Goal: Task Accomplishment & Management: Complete application form

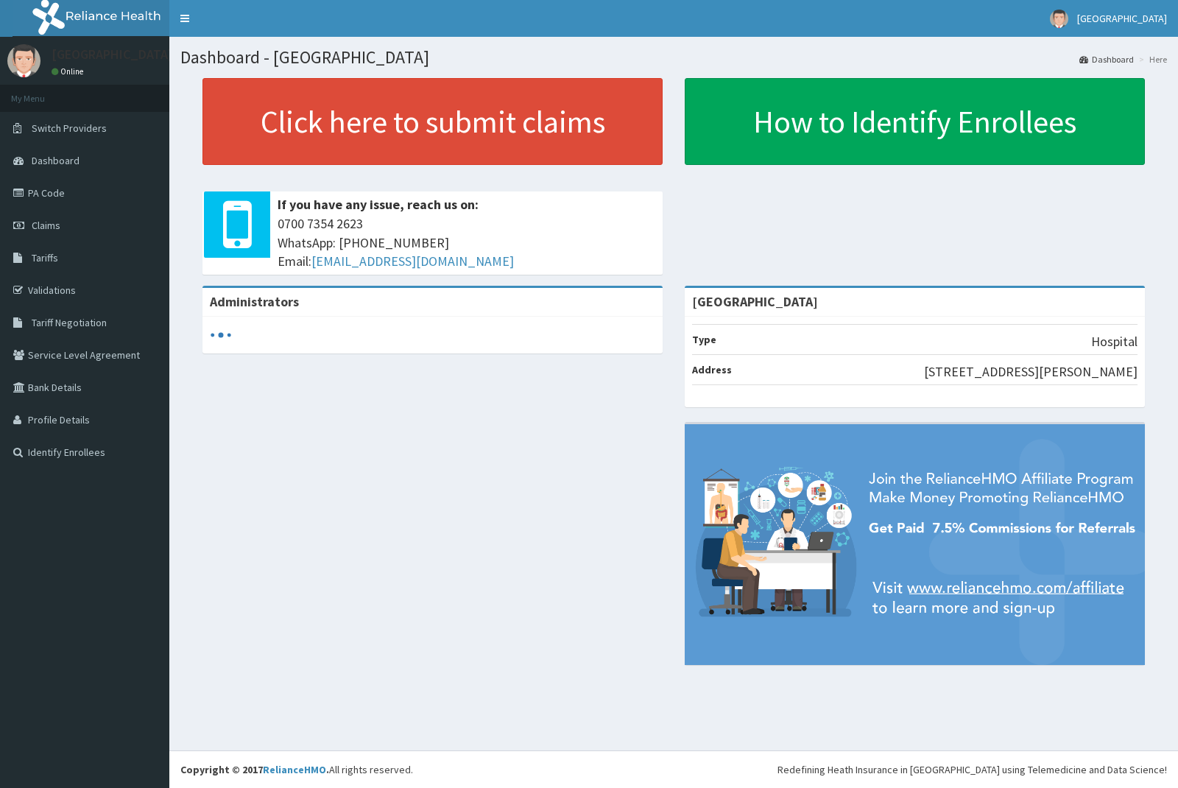
click at [48, 185] on link "PA Code" at bounding box center [84, 193] width 169 height 32
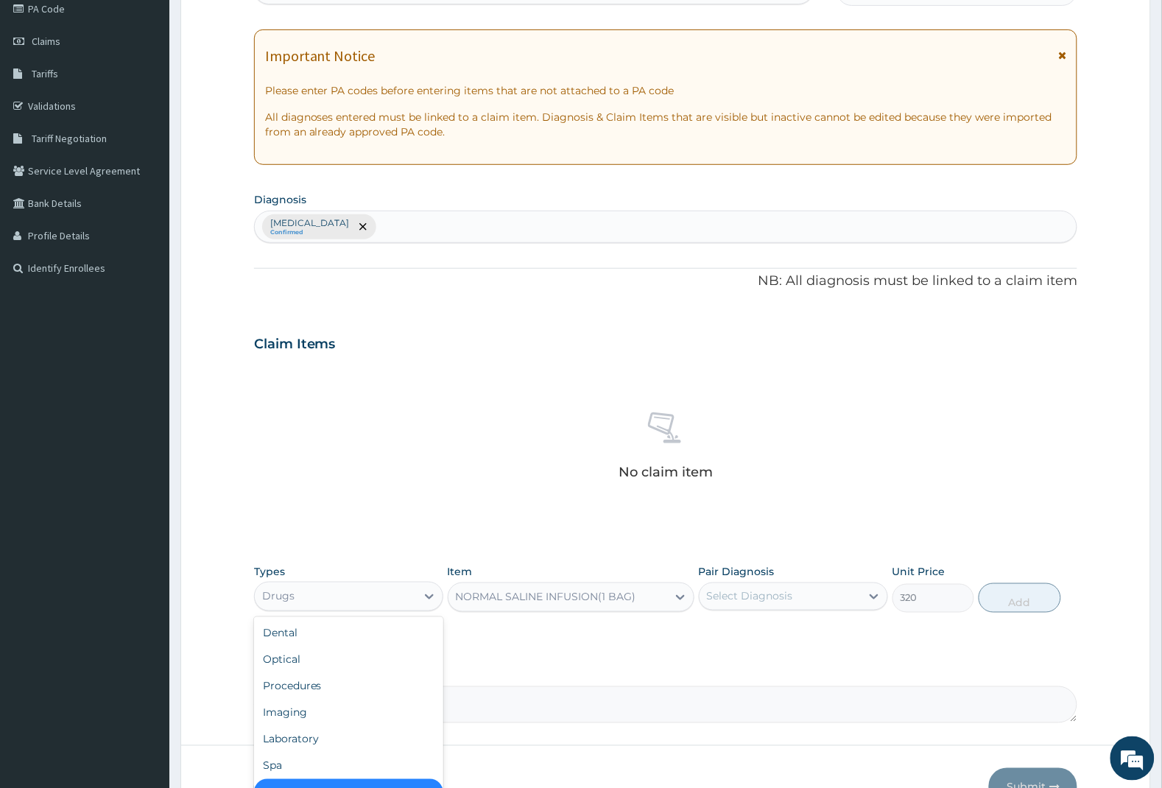
click at [344, 597] on div "Drugs" at bounding box center [335, 597] width 161 height 24
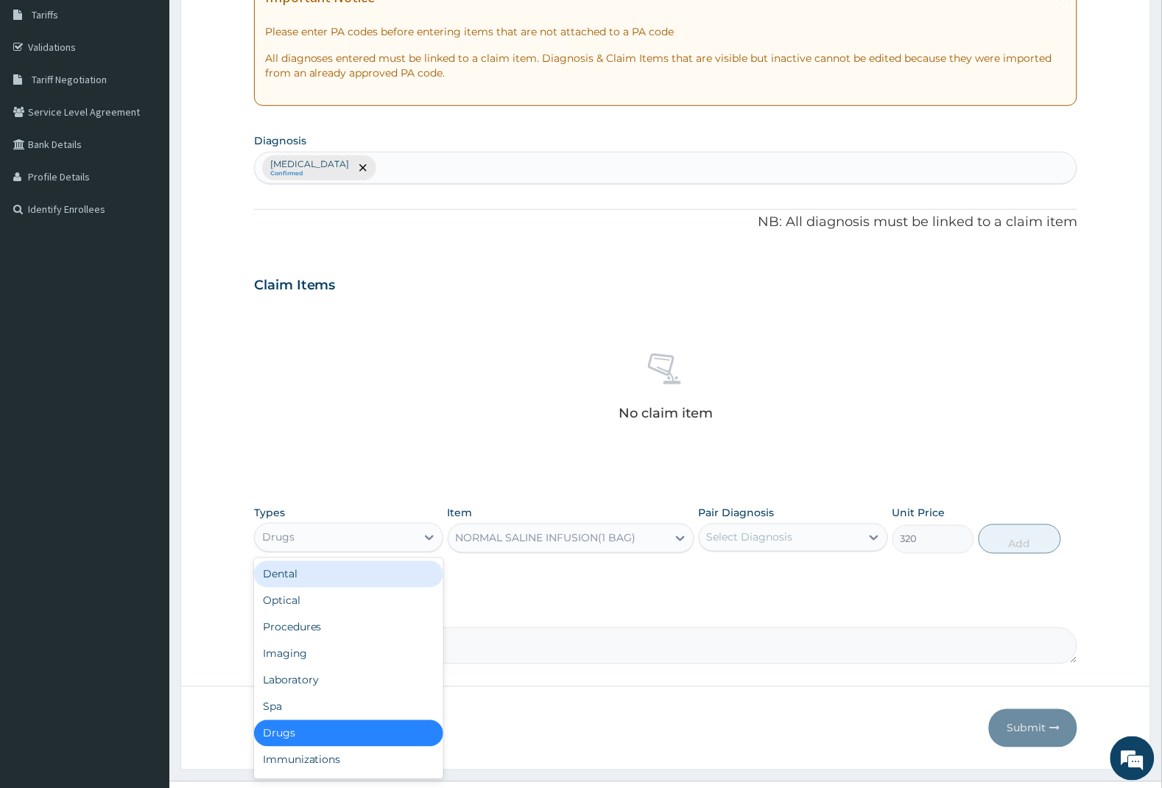
scroll to position [275, 0]
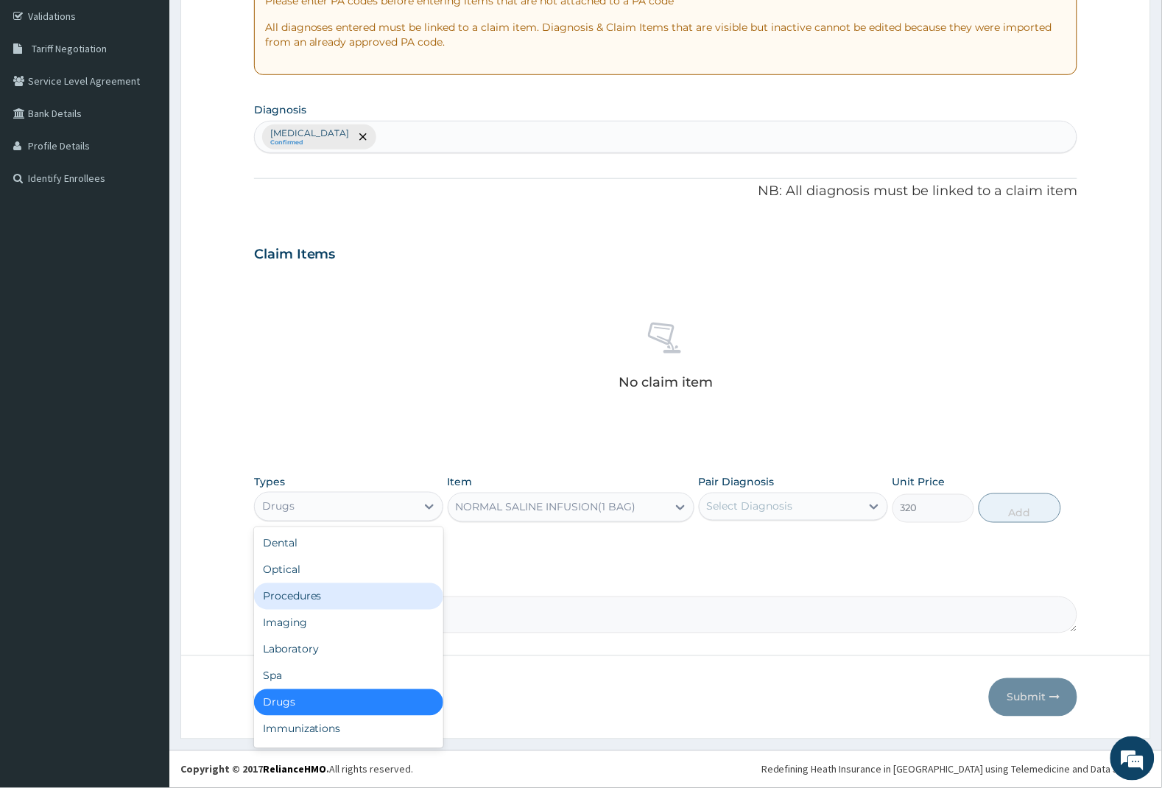
click at [345, 595] on div "Procedures" at bounding box center [348, 596] width 189 height 27
type input "0"
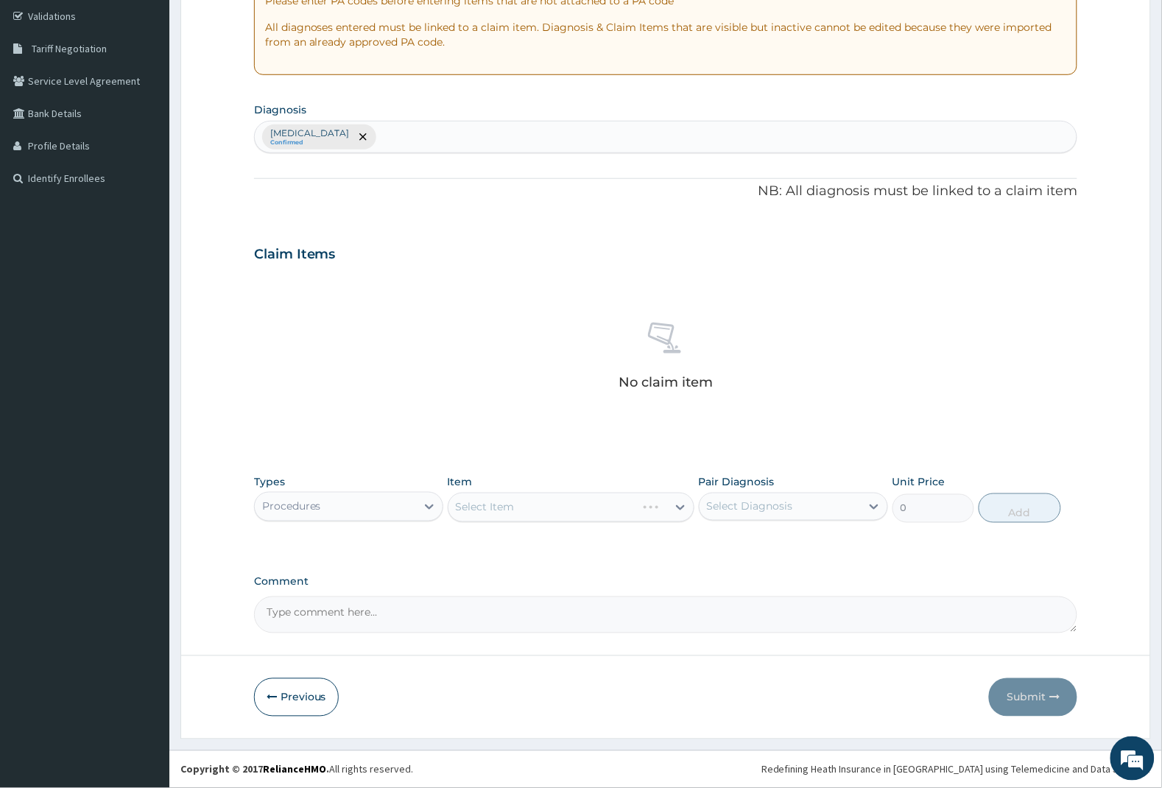
click at [532, 501] on div "Select Item" at bounding box center [571, 507] width 247 height 29
click at [532, 502] on div "Select Item" at bounding box center [571, 507] width 247 height 29
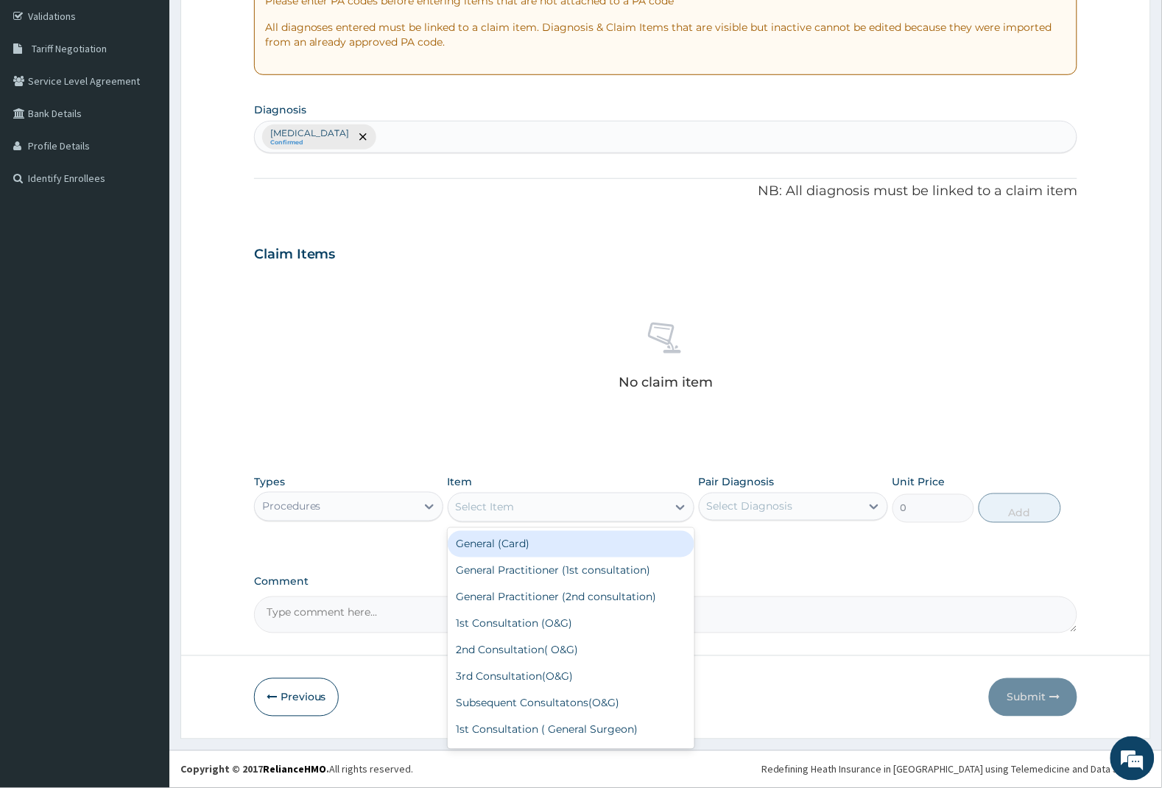
click at [541, 504] on div "Select Item" at bounding box center [557, 508] width 219 height 24
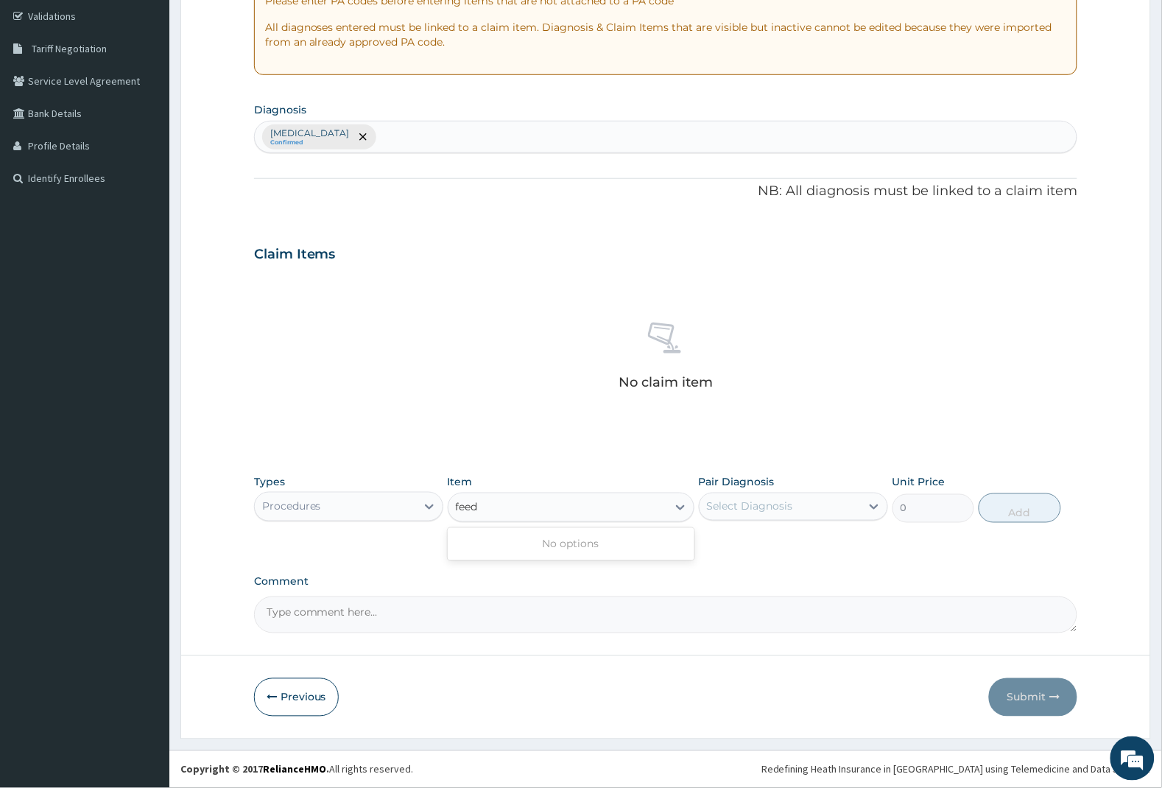
type input "feed"
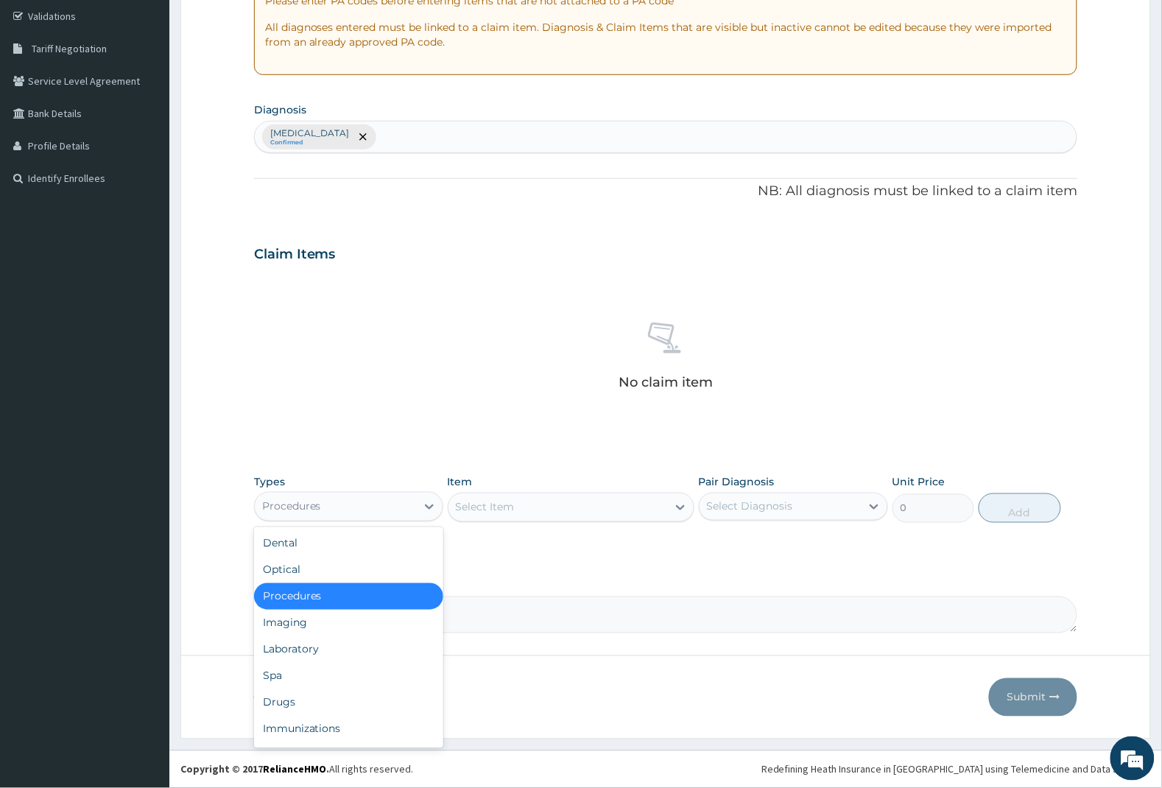
click at [398, 510] on div "Procedures" at bounding box center [335, 507] width 161 height 24
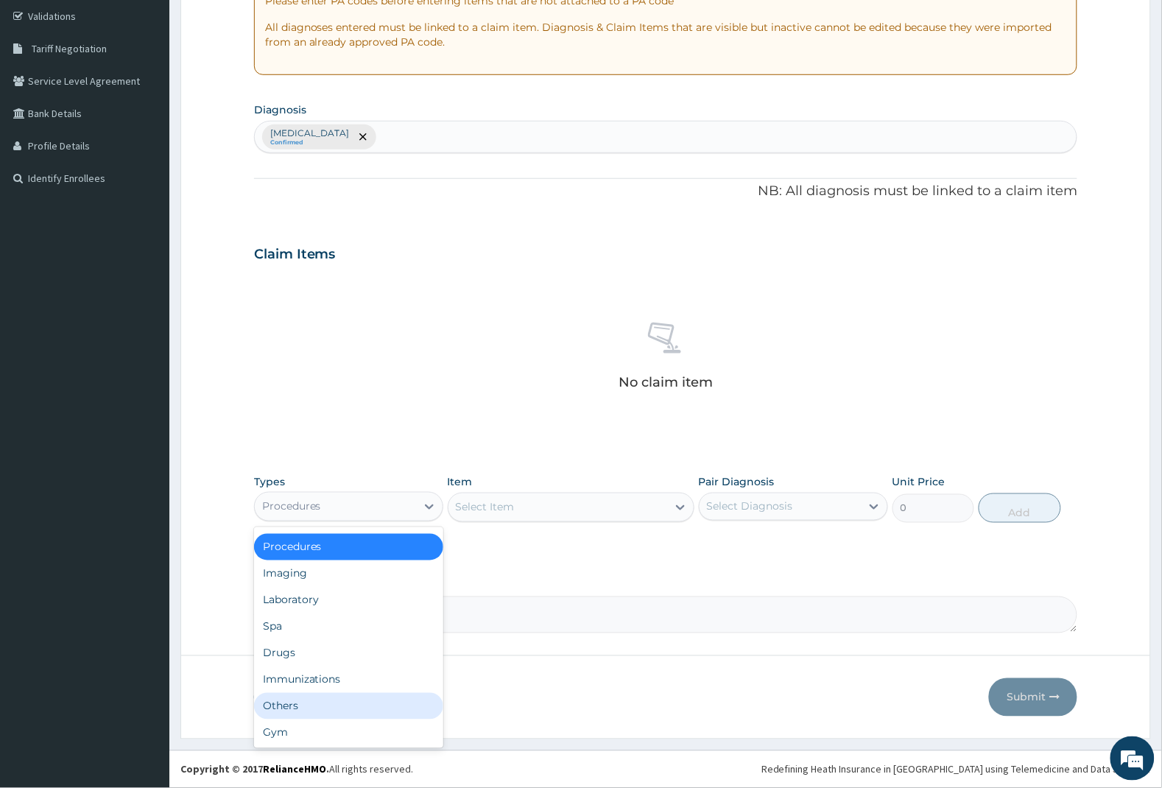
click at [326, 700] on div "Others" at bounding box center [348, 706] width 189 height 27
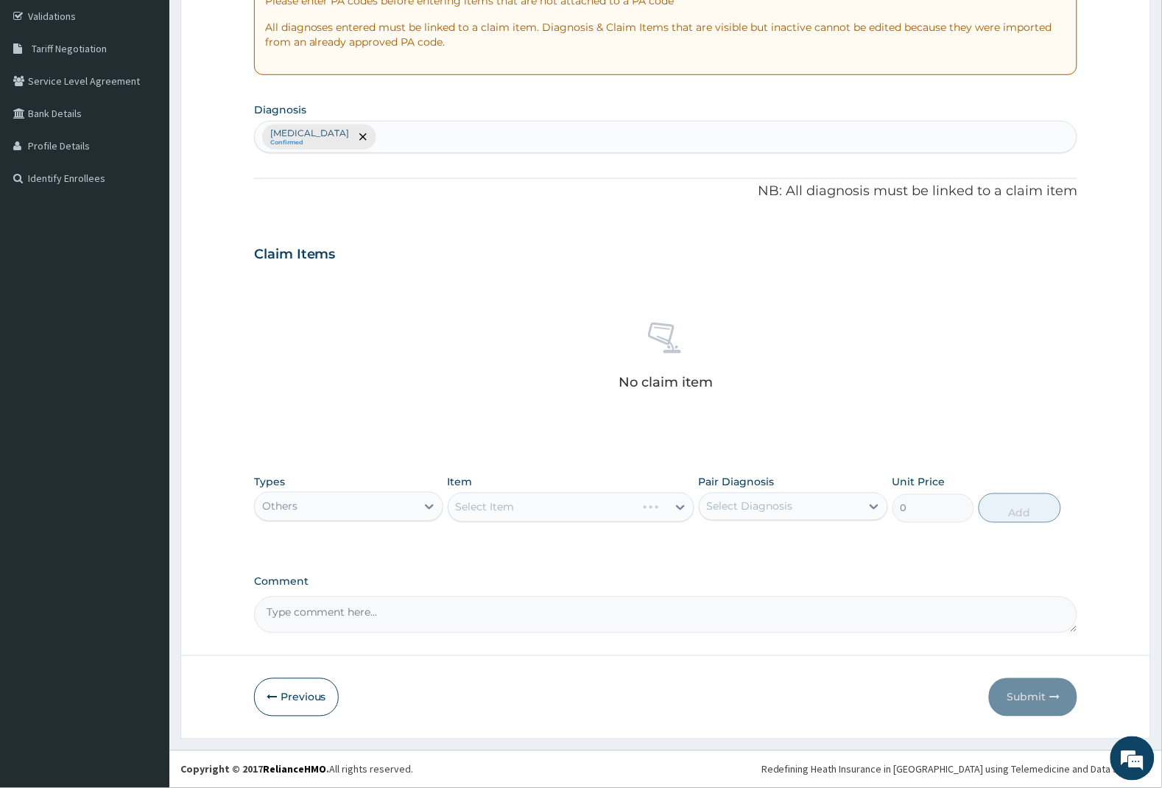
click at [501, 513] on div "Select Item" at bounding box center [571, 507] width 247 height 29
click at [504, 506] on div "Select Item" at bounding box center [571, 507] width 247 height 29
click at [561, 509] on div "Select Item" at bounding box center [557, 508] width 219 height 24
type input "feedi"
click at [309, 512] on div "Others" at bounding box center [335, 507] width 161 height 24
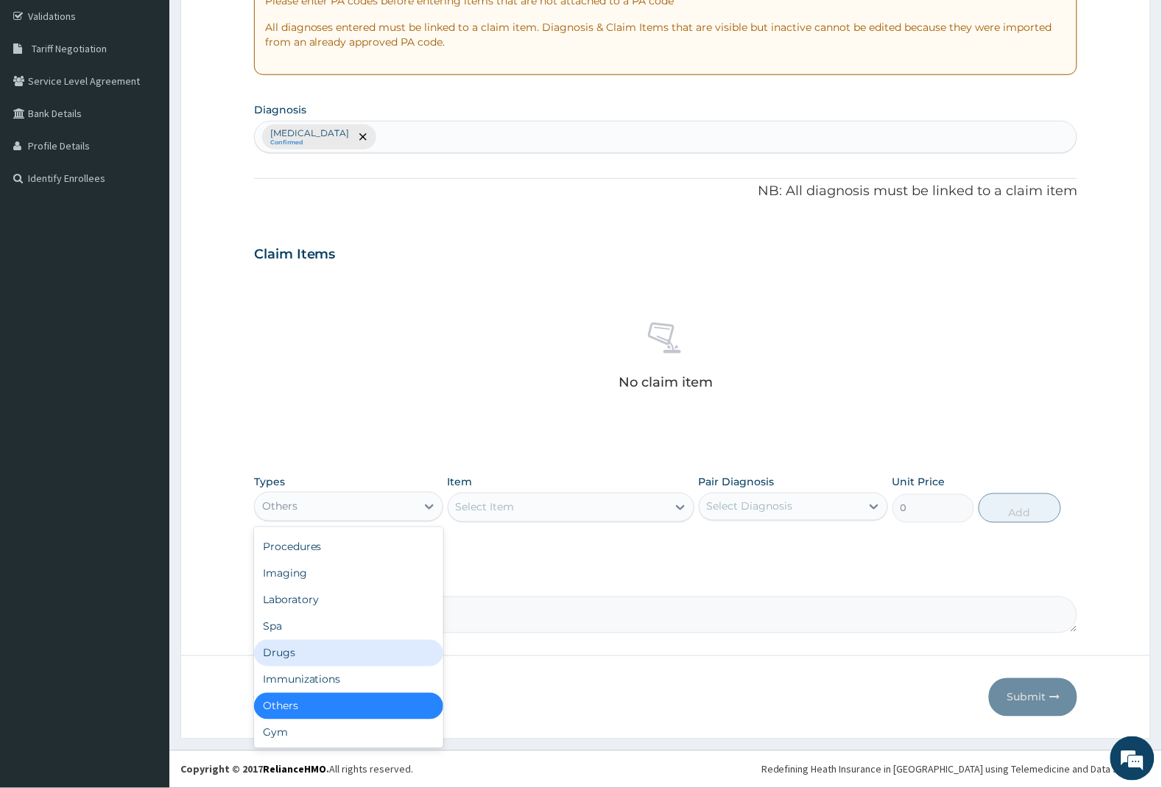
click at [309, 656] on div "Drugs" at bounding box center [348, 653] width 189 height 27
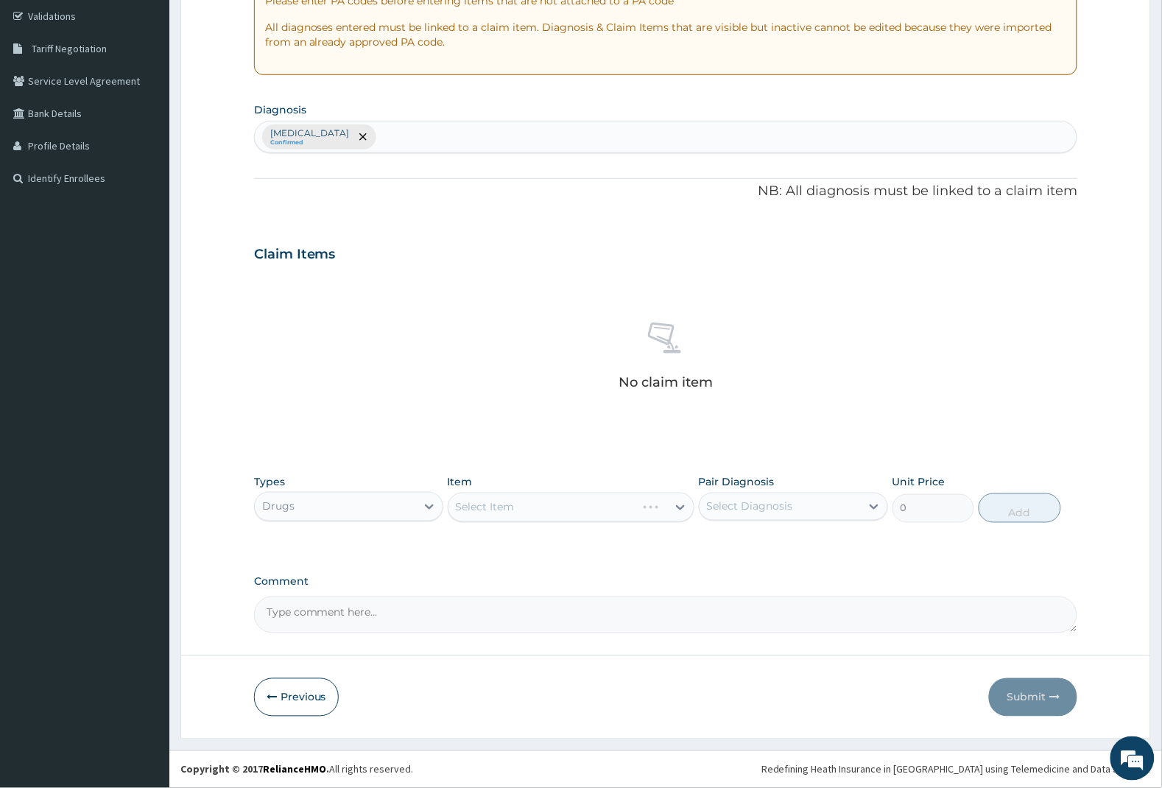
click at [531, 510] on div "Select Item" at bounding box center [571, 507] width 247 height 29
click at [567, 512] on div "Select Item" at bounding box center [571, 507] width 247 height 29
click at [523, 504] on div "Select Item" at bounding box center [571, 507] width 247 height 29
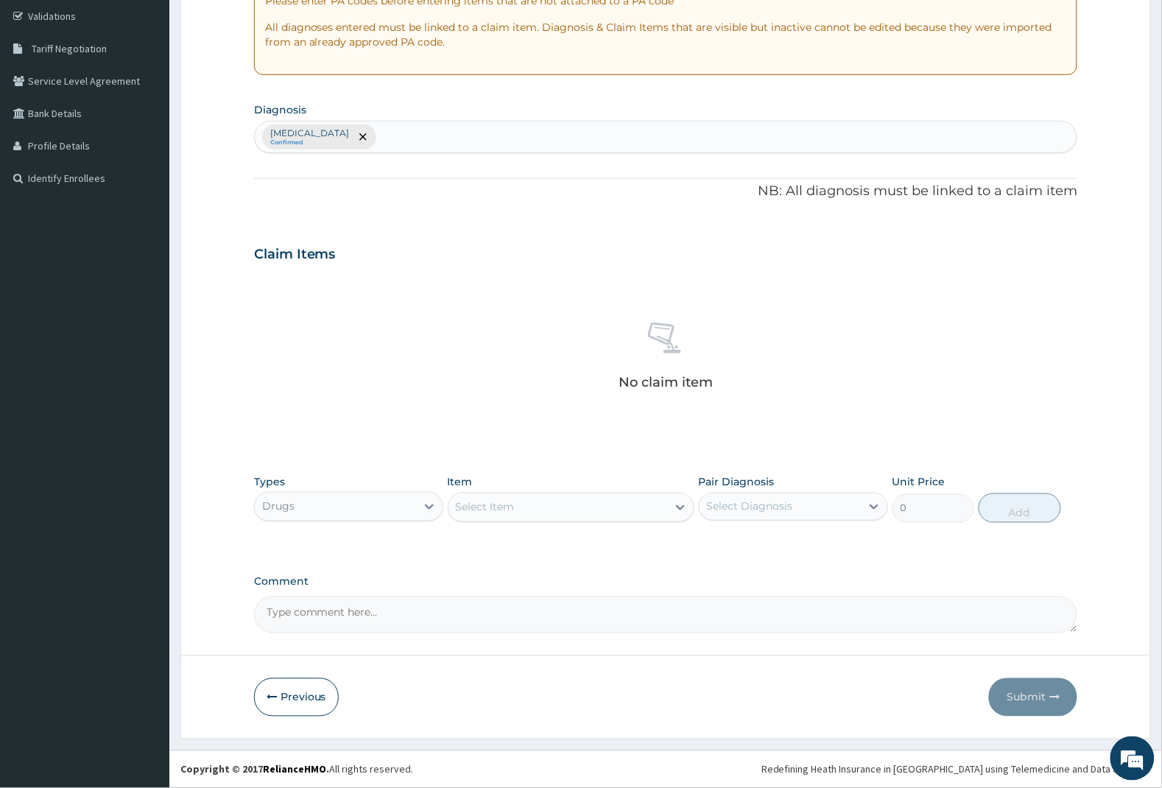
drag, startPoint x: 525, startPoint y: 513, endPoint x: 532, endPoint y: 514, distance: 7.5
click at [527, 513] on div "Select Item" at bounding box center [557, 508] width 219 height 24
type input "feed"
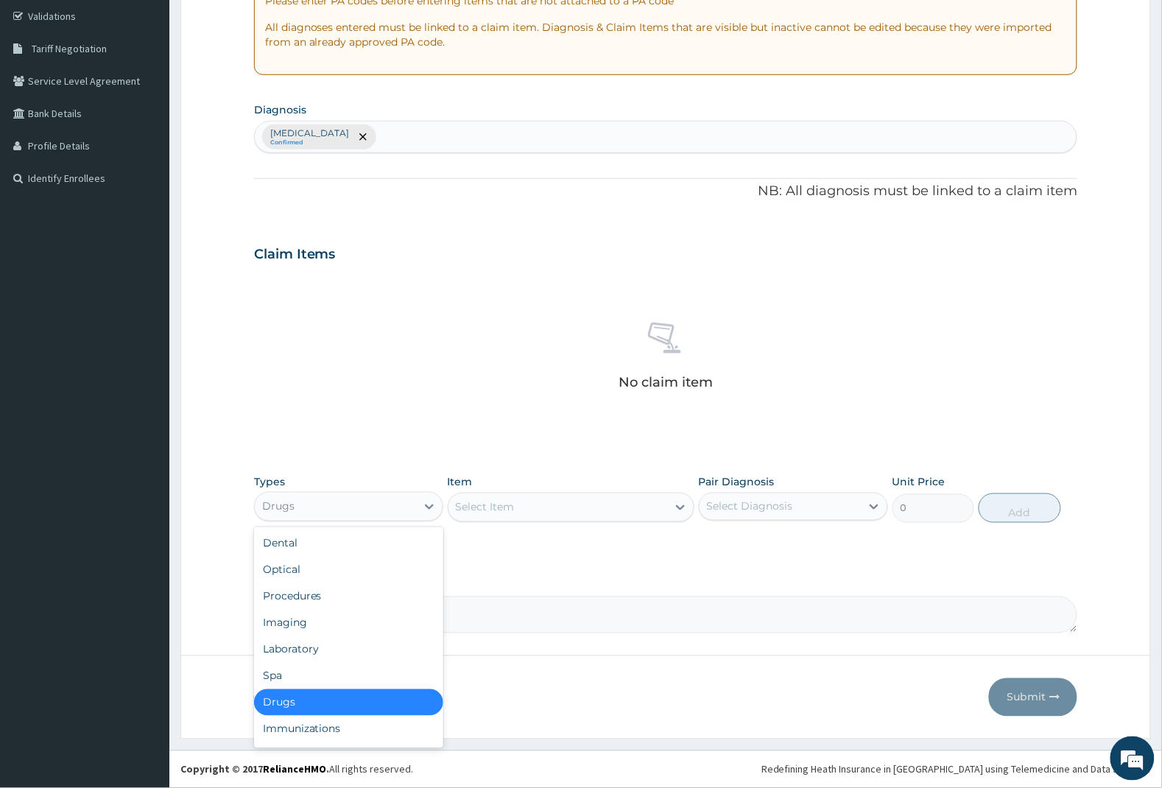
click at [324, 509] on div "Drugs" at bounding box center [335, 507] width 161 height 24
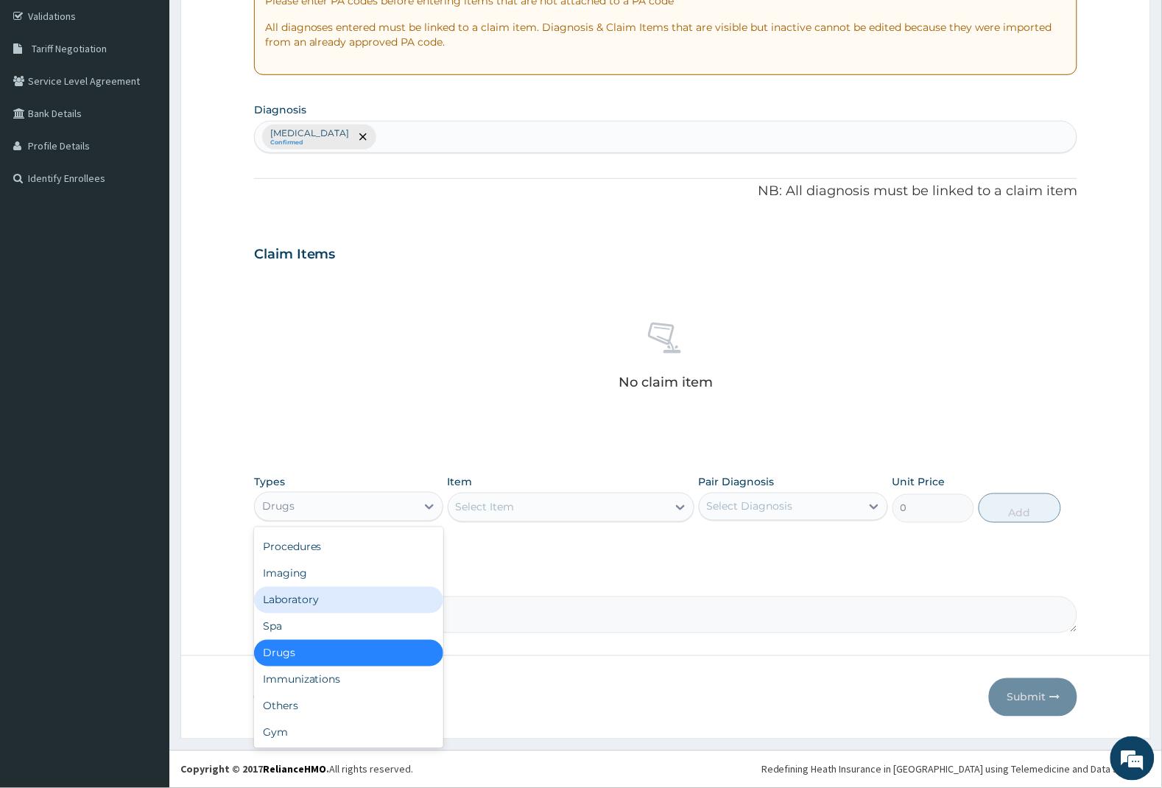
scroll to position [0, 0]
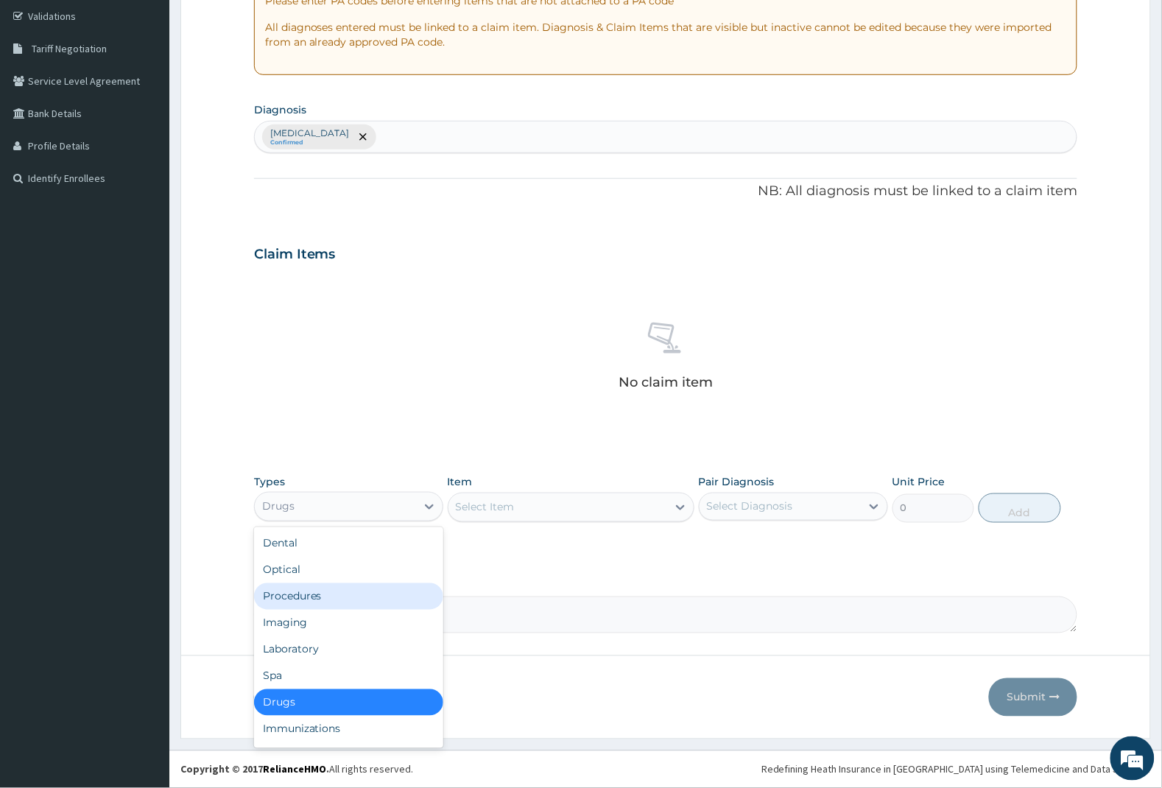
click at [273, 598] on div "Procedures" at bounding box center [348, 596] width 189 height 27
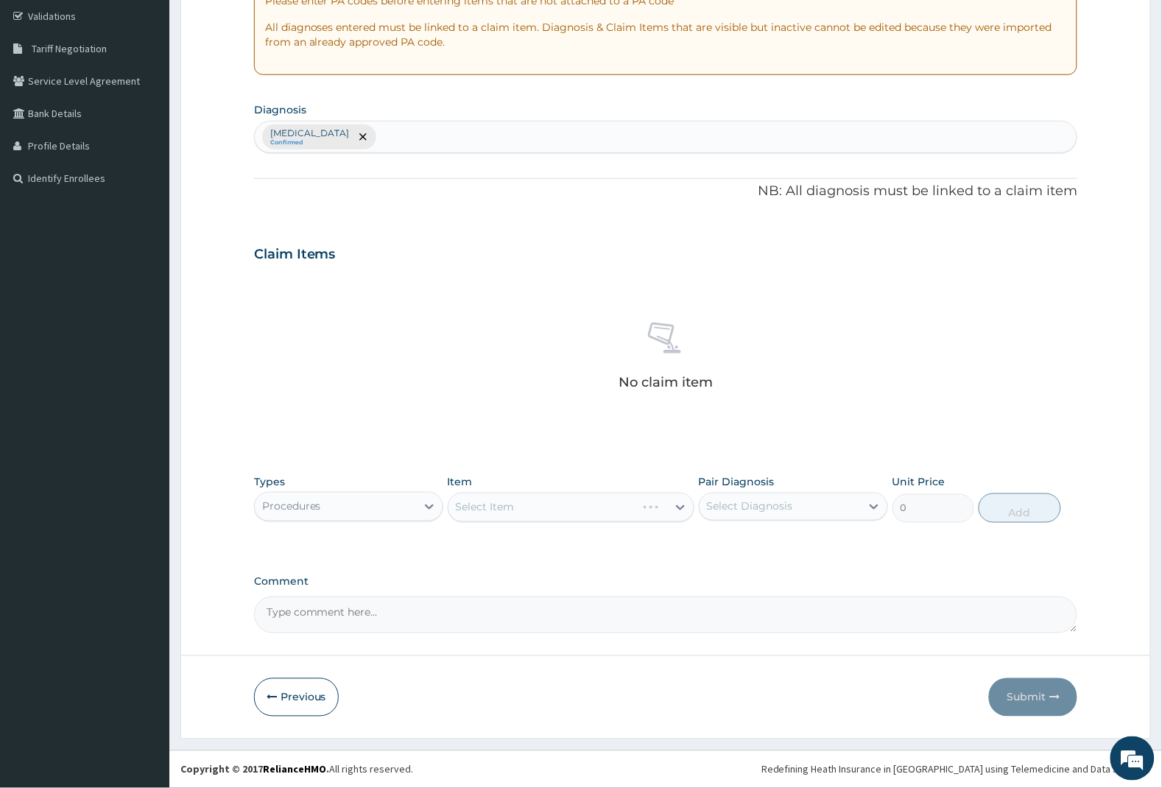
click at [509, 504] on div "Select Item" at bounding box center [571, 507] width 247 height 29
click at [509, 513] on div "Select Item" at bounding box center [571, 507] width 247 height 29
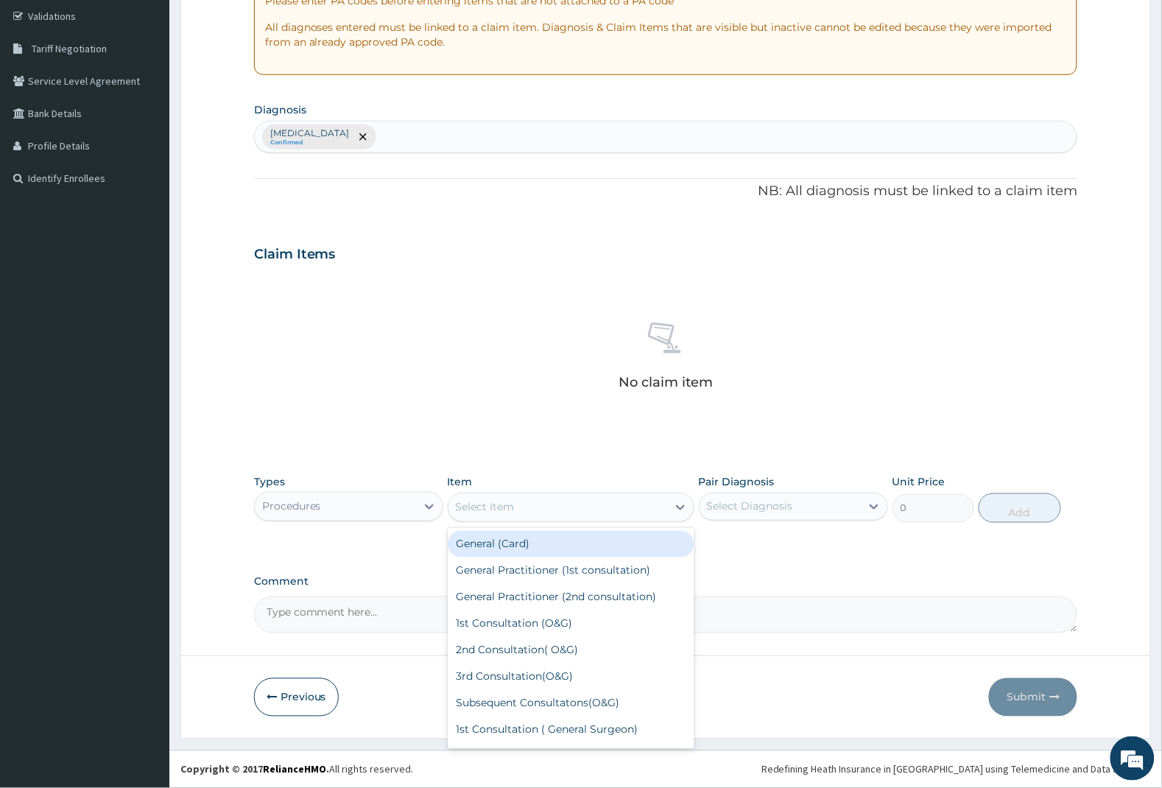
click at [509, 513] on div "Select Item" at bounding box center [485, 507] width 59 height 15
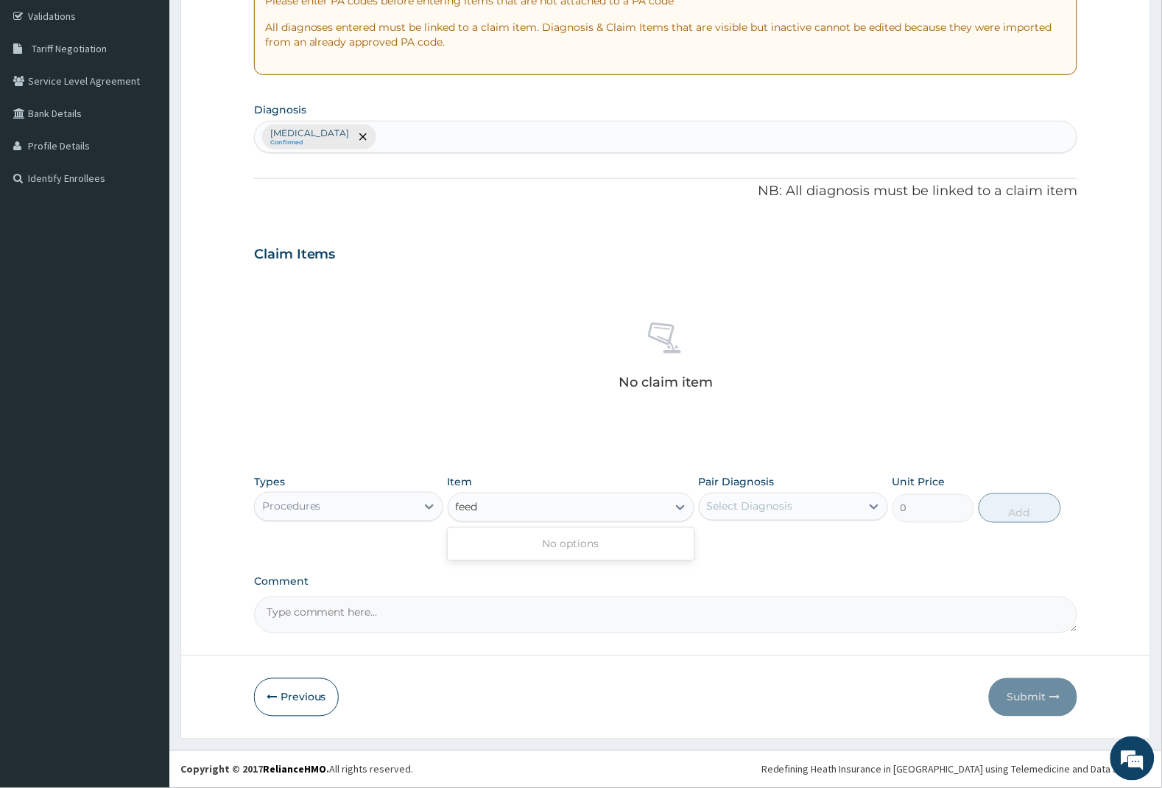
type input "feed"
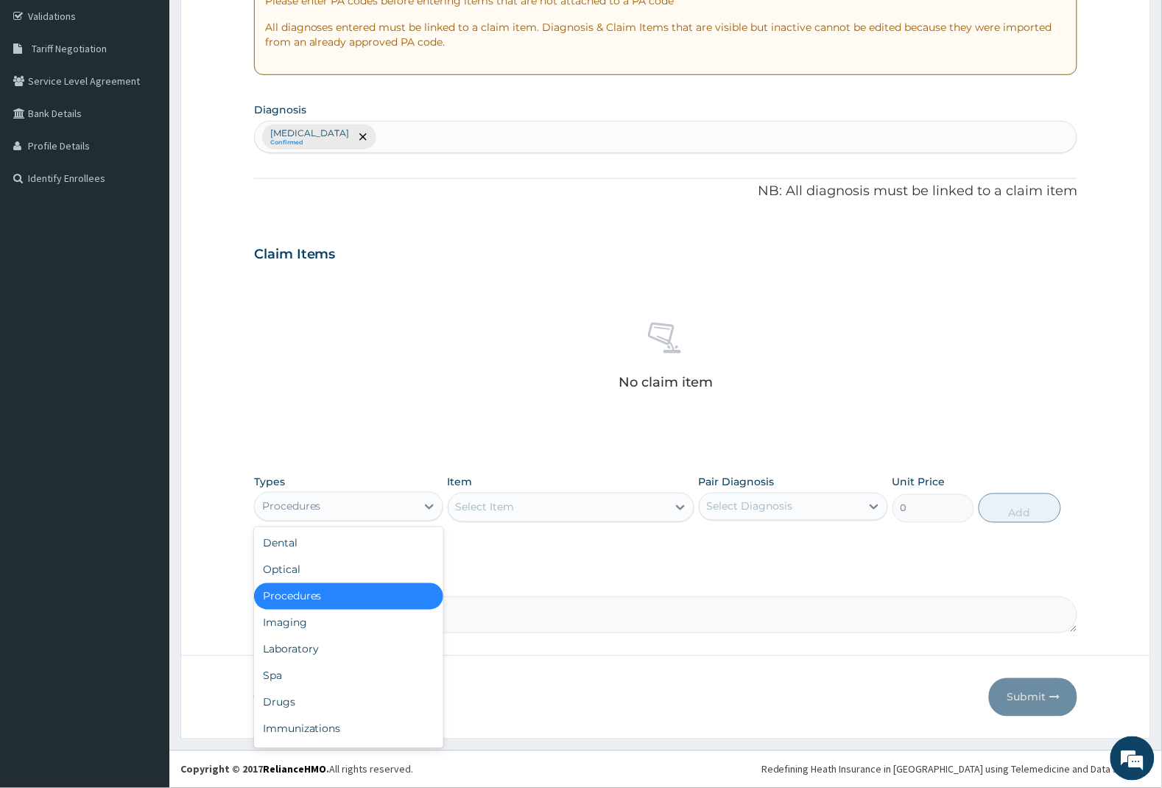
click at [332, 498] on div "Procedures" at bounding box center [335, 507] width 161 height 24
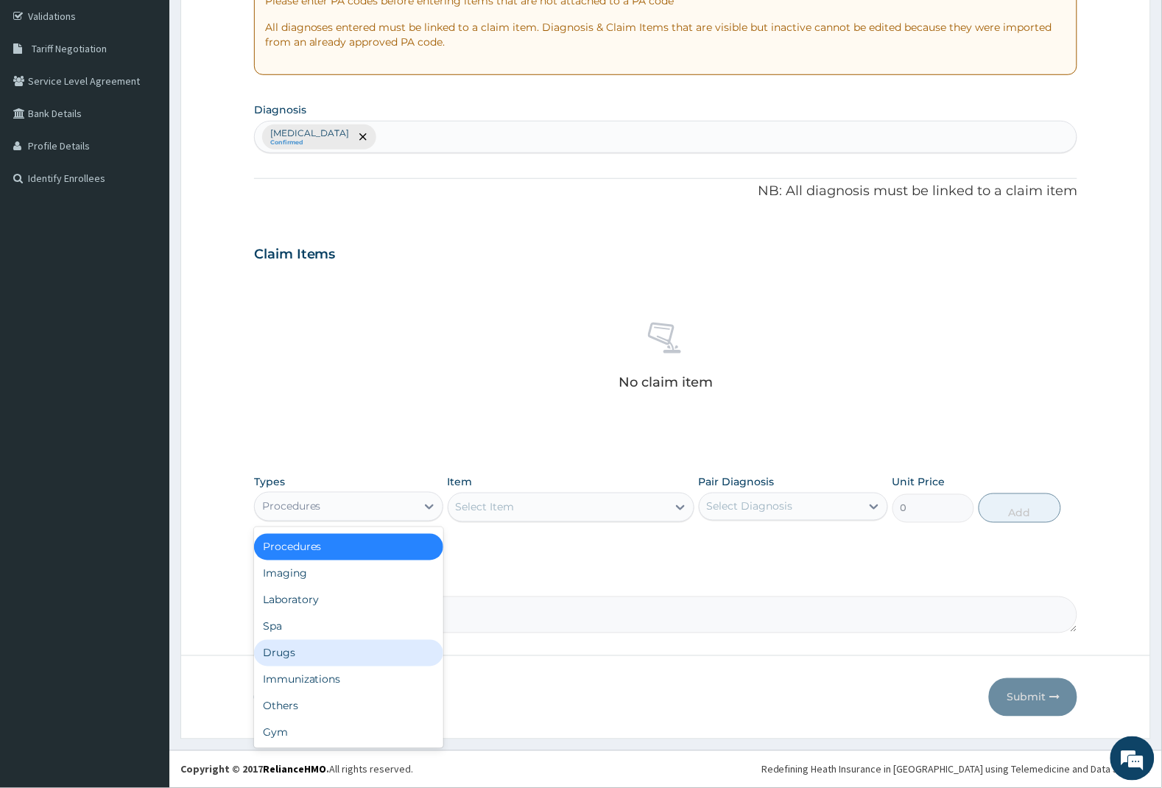
click at [330, 659] on div "Drugs" at bounding box center [348, 653] width 189 height 27
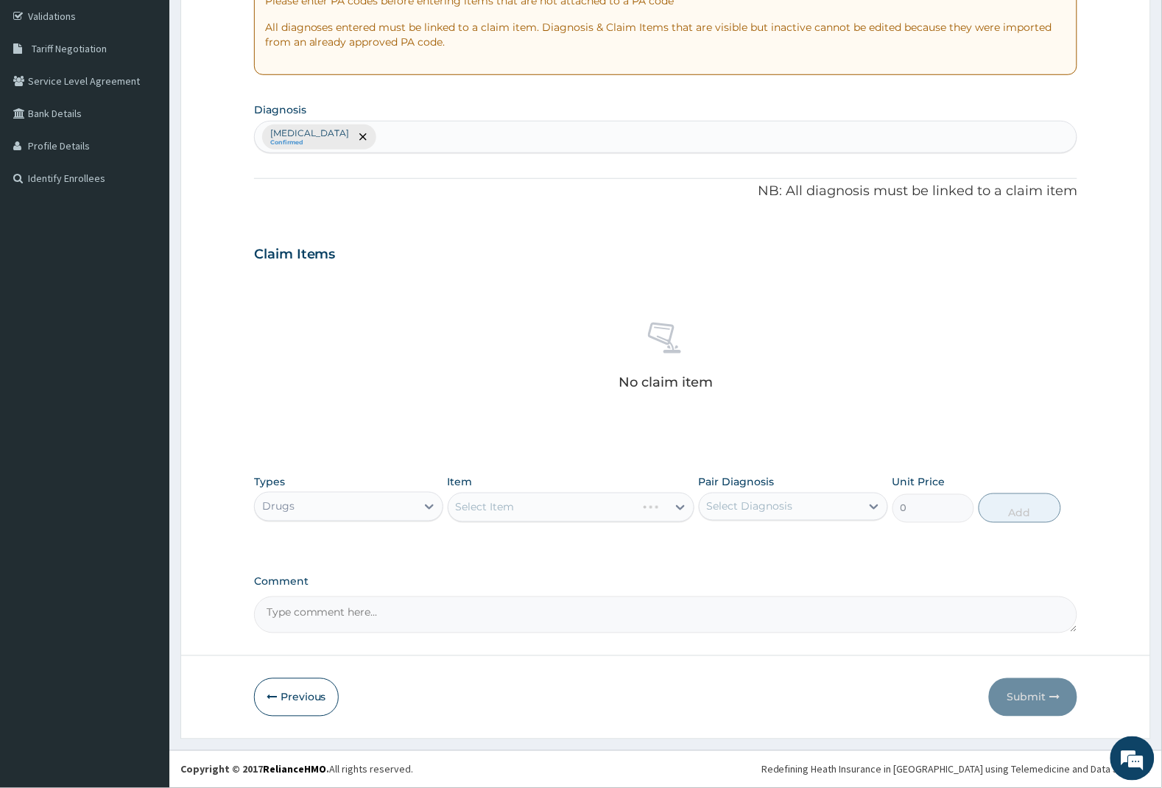
click at [476, 498] on div "Select Item" at bounding box center [571, 507] width 247 height 29
click at [476, 514] on div "Select Item" at bounding box center [571, 507] width 247 height 29
click at [506, 513] on div "Select Item" at bounding box center [485, 507] width 59 height 15
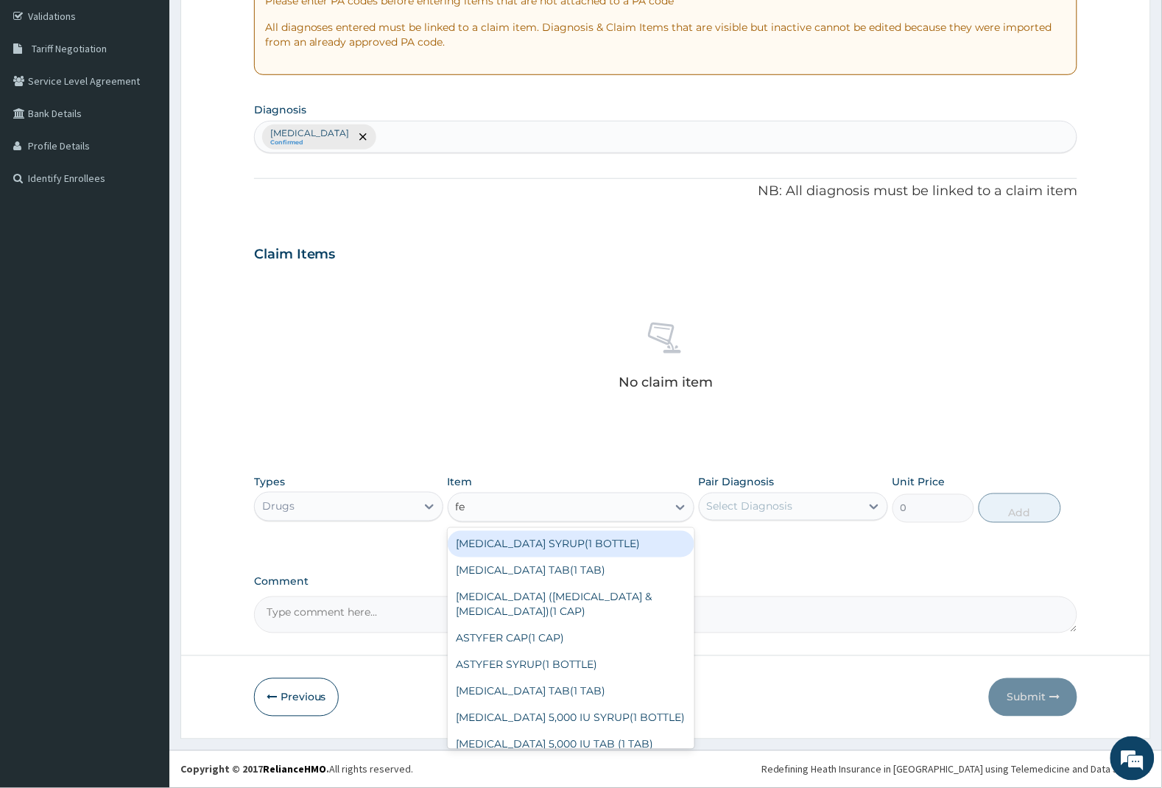
type input "f"
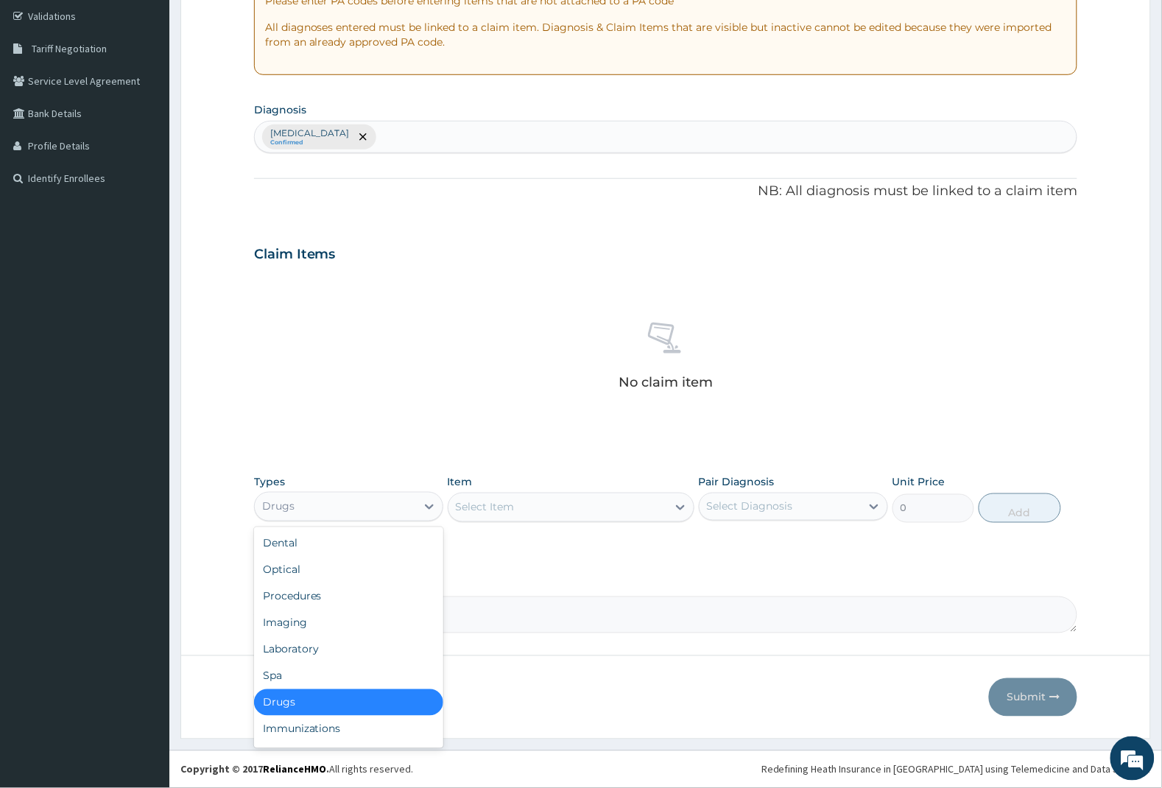
click at [343, 506] on div "Drugs" at bounding box center [335, 507] width 161 height 24
click at [314, 602] on div "Procedures" at bounding box center [348, 596] width 189 height 27
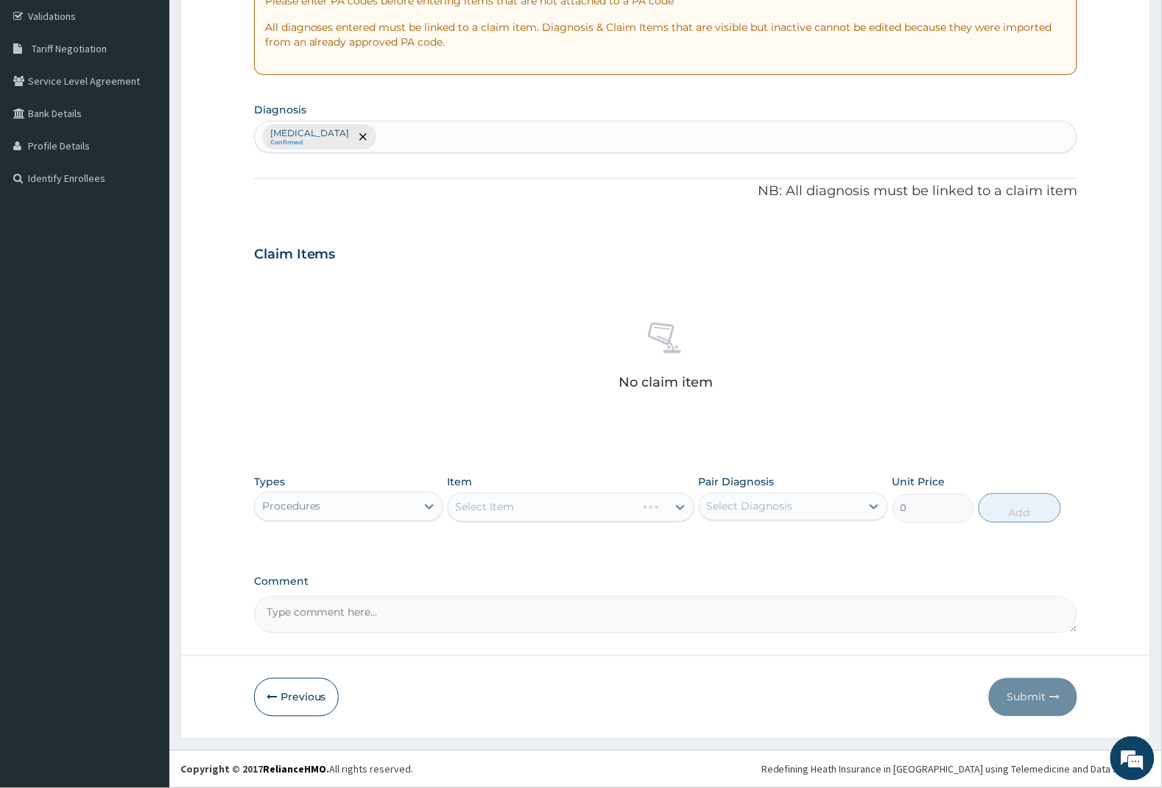
click at [517, 540] on div "Types option Procedures, selected. Select is focused ,type to refine list, pres…" at bounding box center [666, 509] width 824 height 85
click at [517, 513] on div "Select Item" at bounding box center [557, 508] width 219 height 24
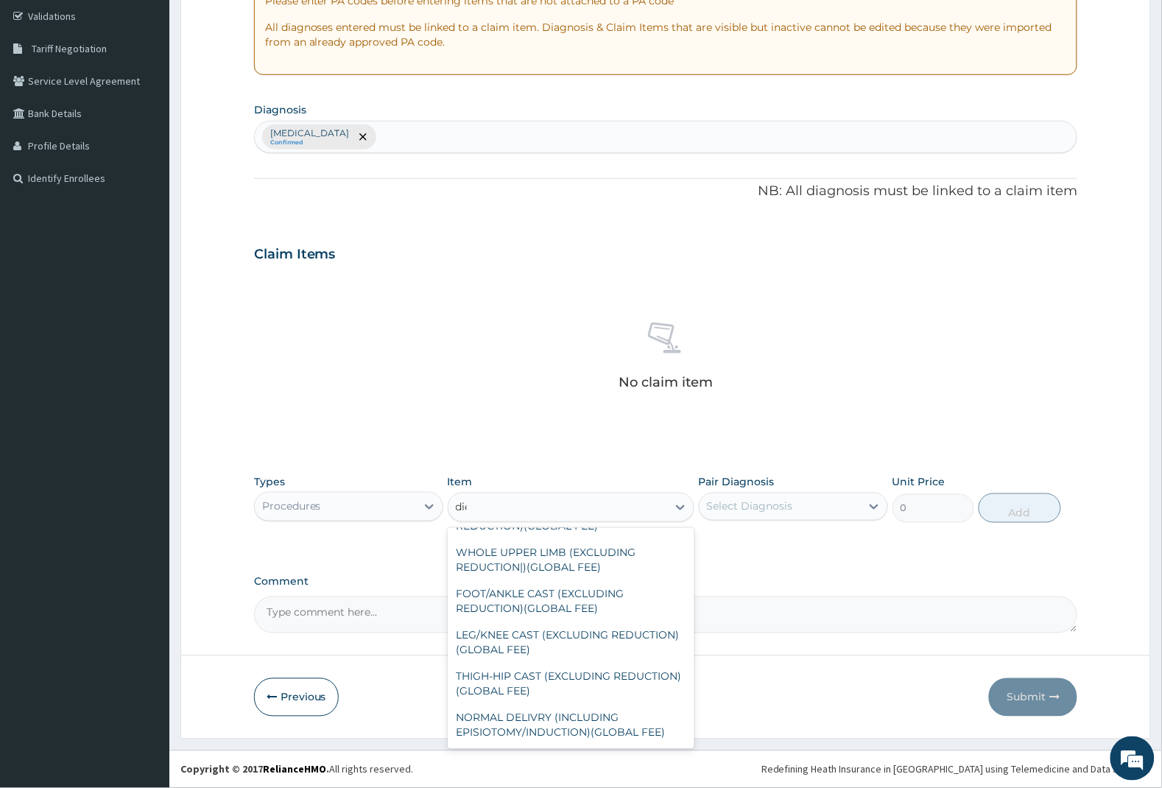
scroll to position [0, 0]
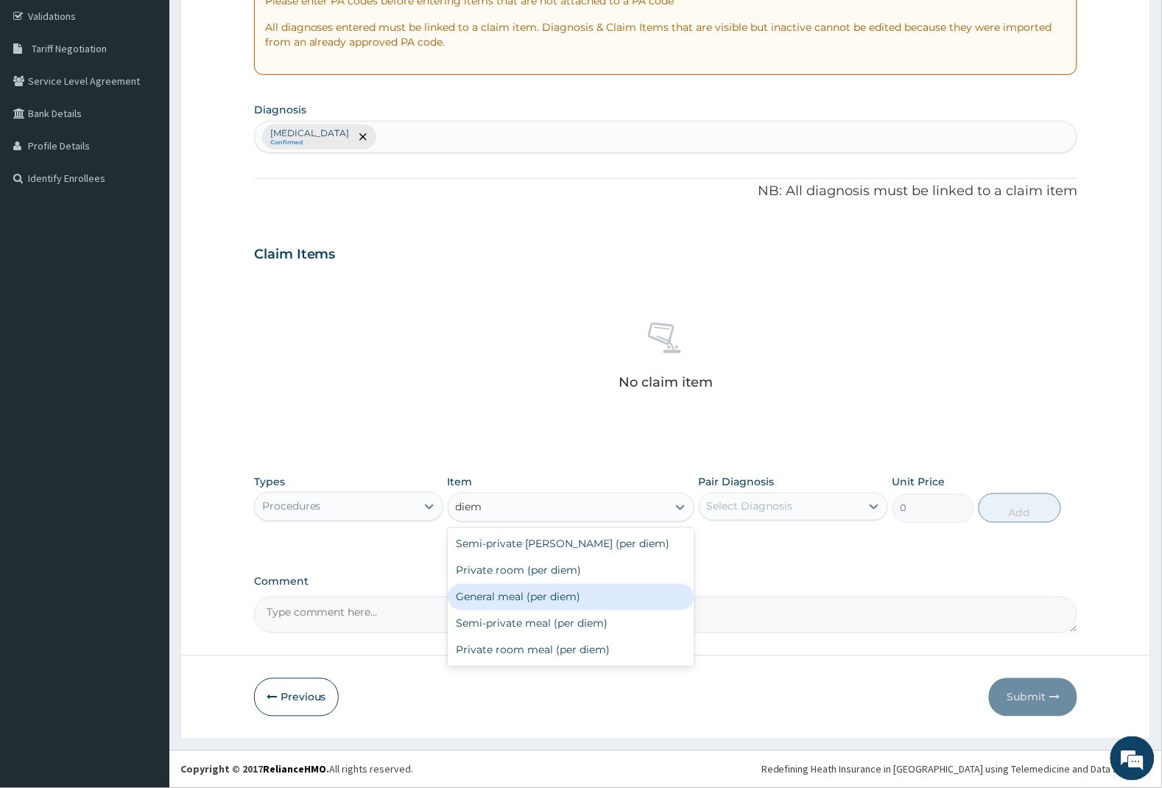
type input "diem"
